Goal: Find specific page/section: Find specific page/section

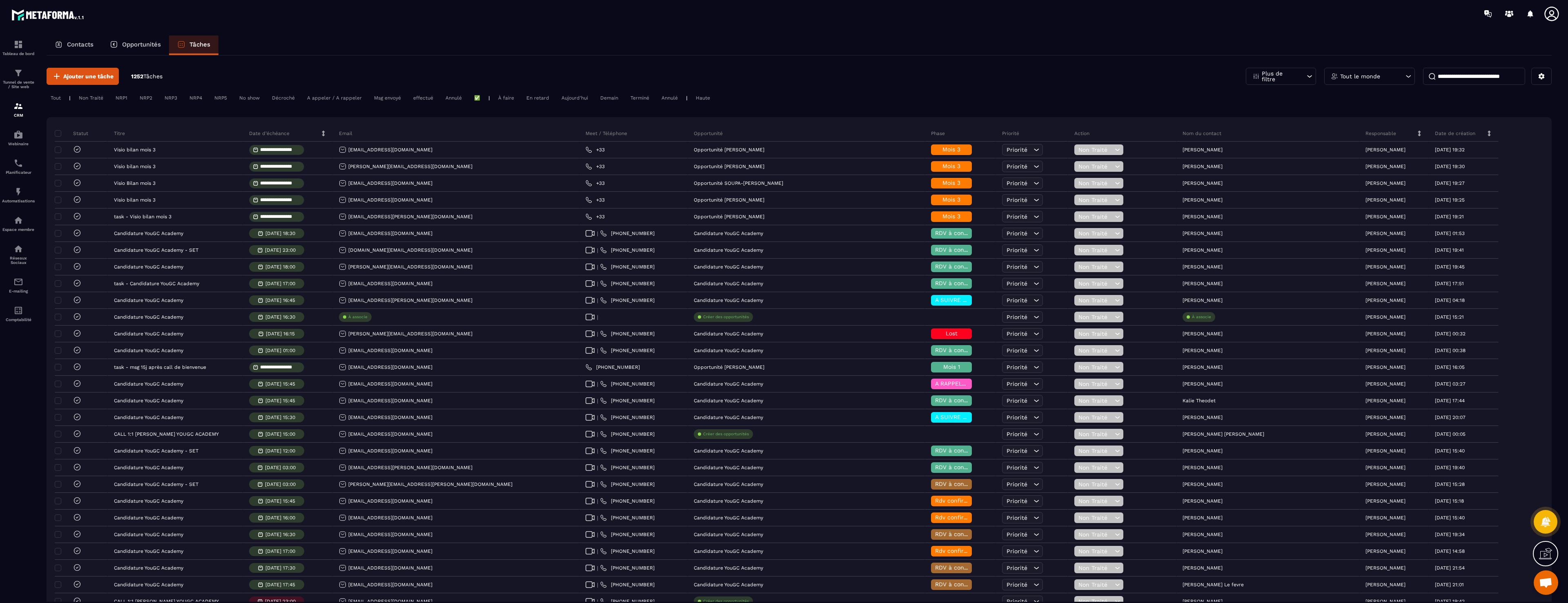
click at [1452, 74] on input at bounding box center [1474, 76] width 102 height 17
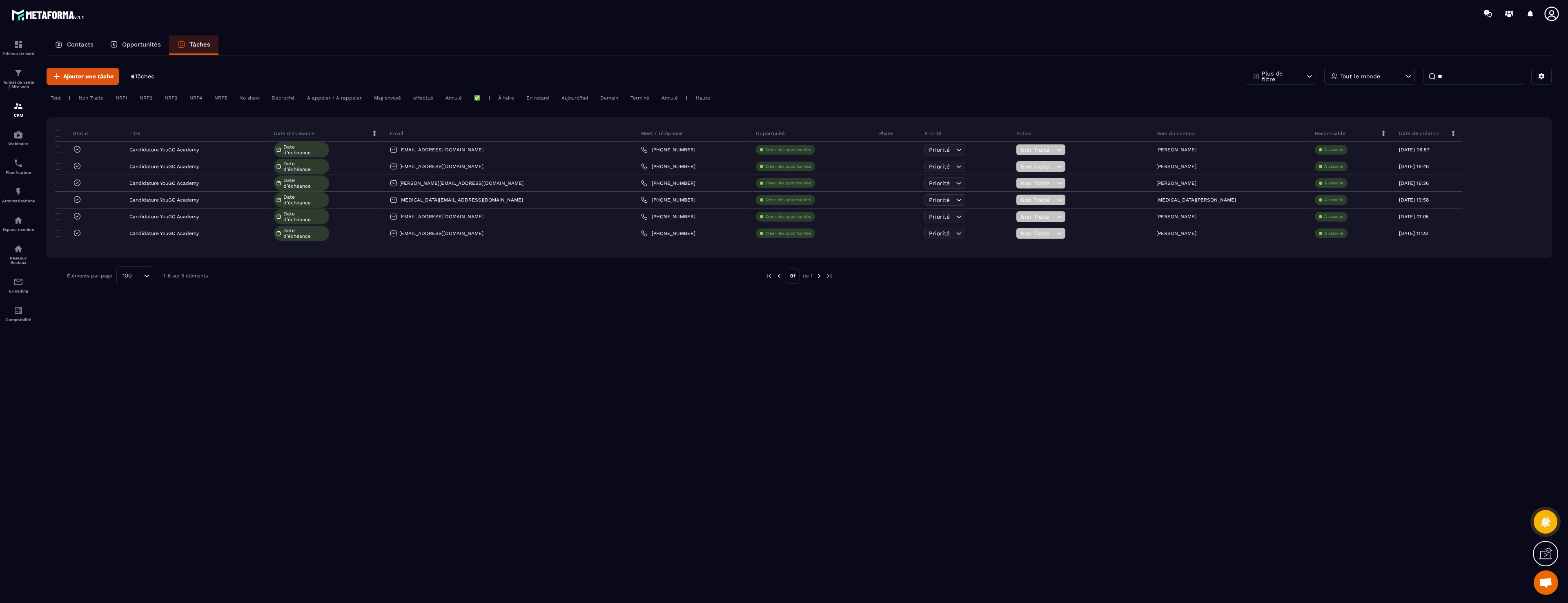
type input "**"
click at [59, 45] on icon at bounding box center [58, 44] width 8 height 8
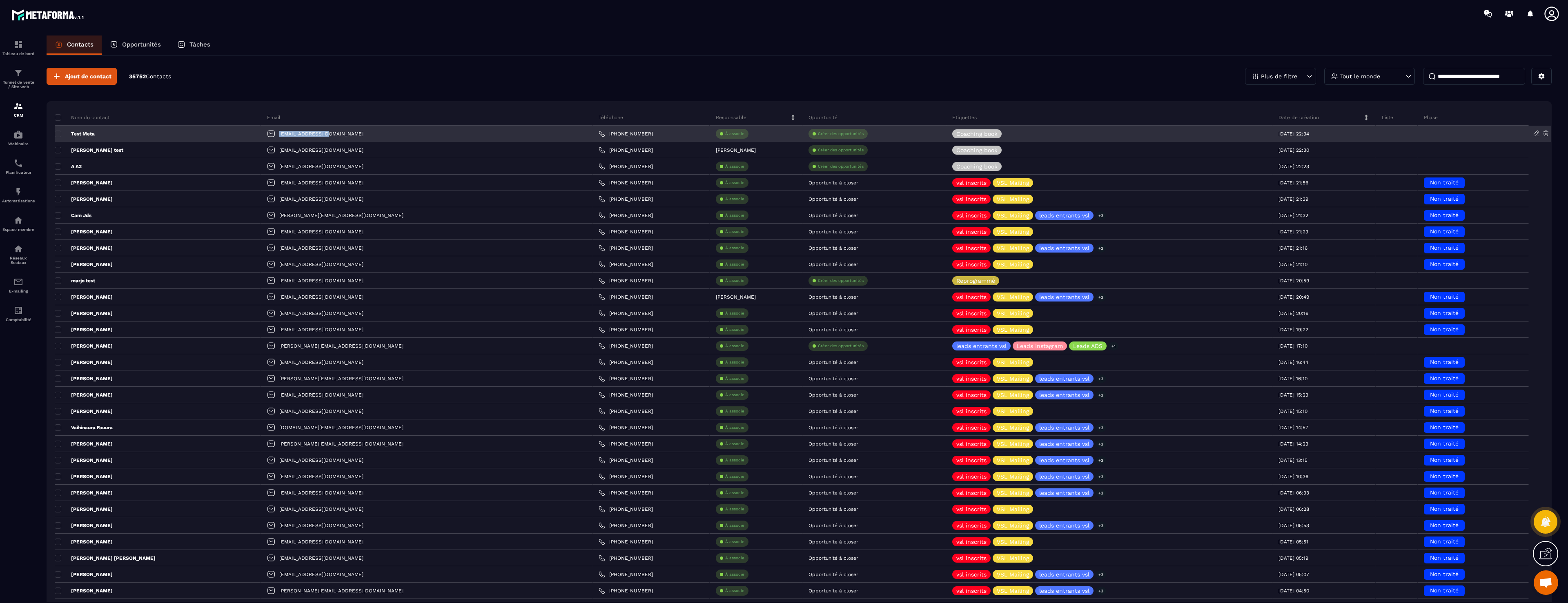
copy p "[EMAIL_ADDRESS][DOMAIN_NAME]"
drag, startPoint x: 305, startPoint y: 135, endPoint x: 235, endPoint y: 136, distance: 70.0
click at [261, 135] on div "[EMAIL_ADDRESS][DOMAIN_NAME]" at bounding box center [427, 134] width 332 height 16
click at [91, 133] on p "Test Meta" at bounding box center [75, 134] width 40 height 7
